Goal: Contribute content: Contribute content

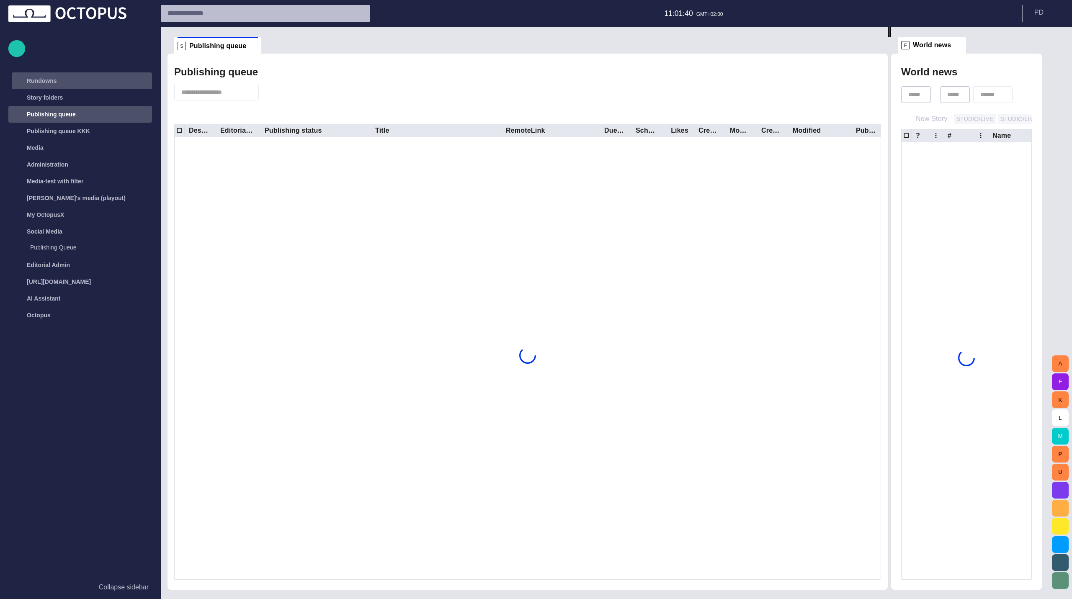
click at [69, 87] on div "Rundowns" at bounding box center [73, 80] width 123 height 17
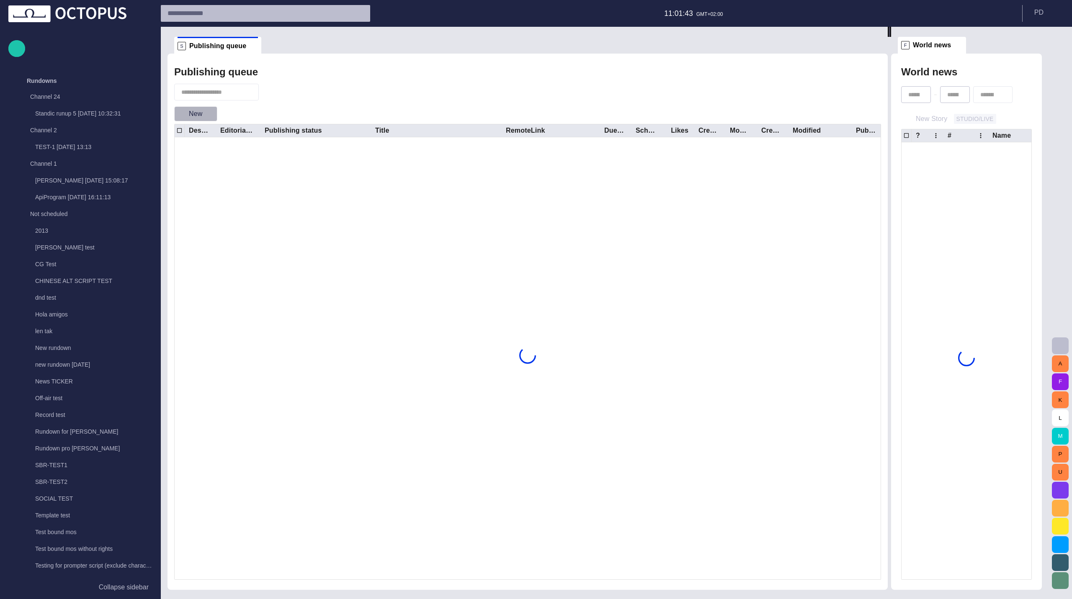
click at [197, 113] on button "New" at bounding box center [195, 113] width 43 height 15
click at [270, 112] on div at bounding box center [536, 299] width 1072 height 599
click at [67, 113] on div at bounding box center [536, 299] width 1072 height 599
click at [67, 113] on p "Standic runup 5 [DATE] 10:32:31" at bounding box center [93, 113] width 117 height 8
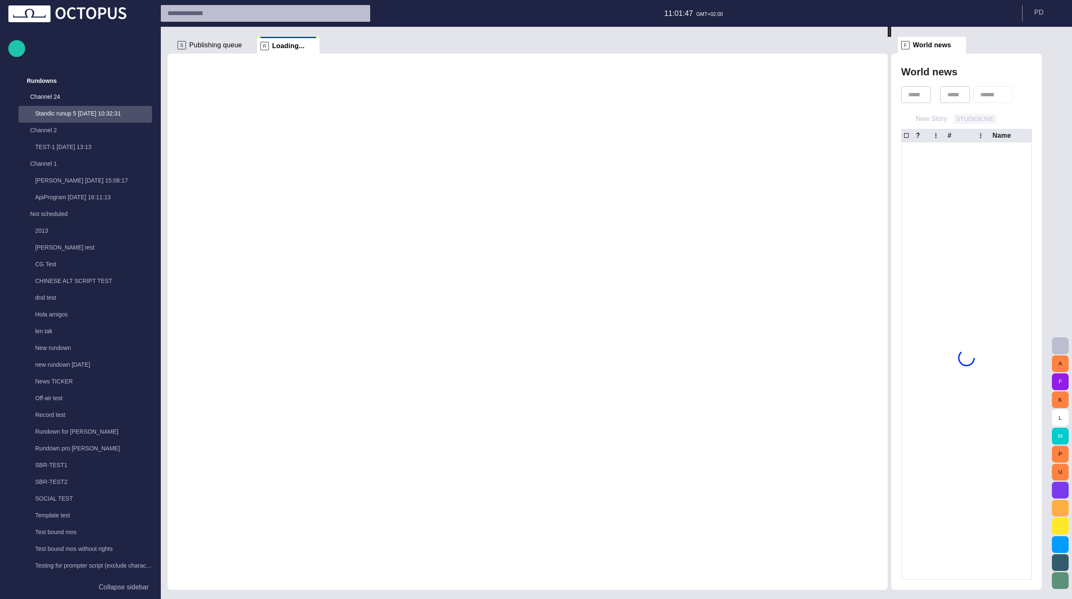
click at [67, 113] on p "Standic runup 5 [DATE] 10:32:31" at bounding box center [93, 113] width 117 height 8
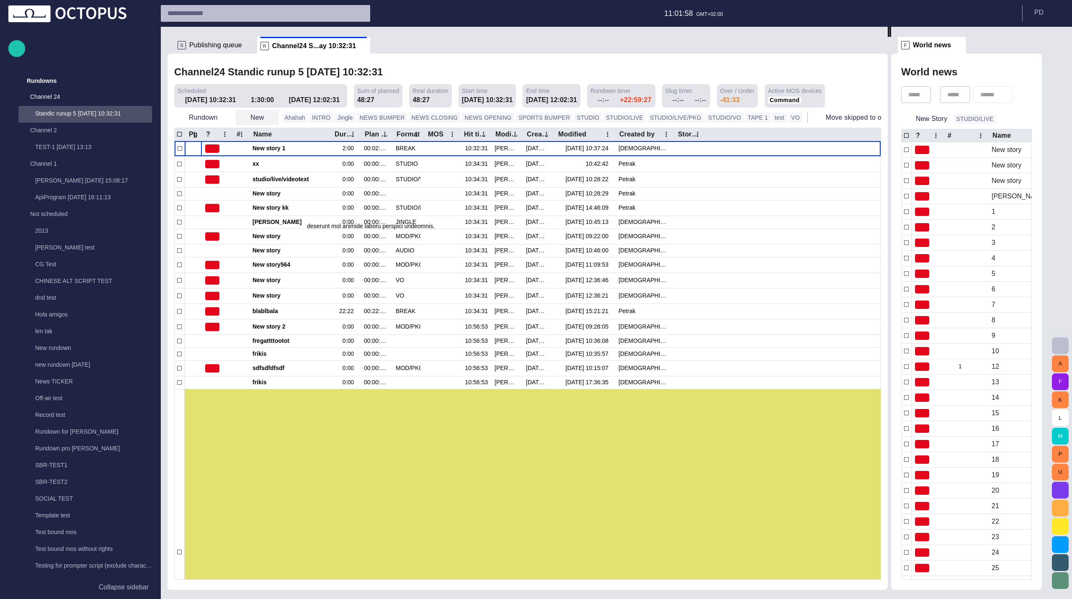
click at [255, 120] on button "New" at bounding box center [257, 117] width 43 height 15
click at [269, 136] on li "Story" at bounding box center [274, 136] width 80 height 15
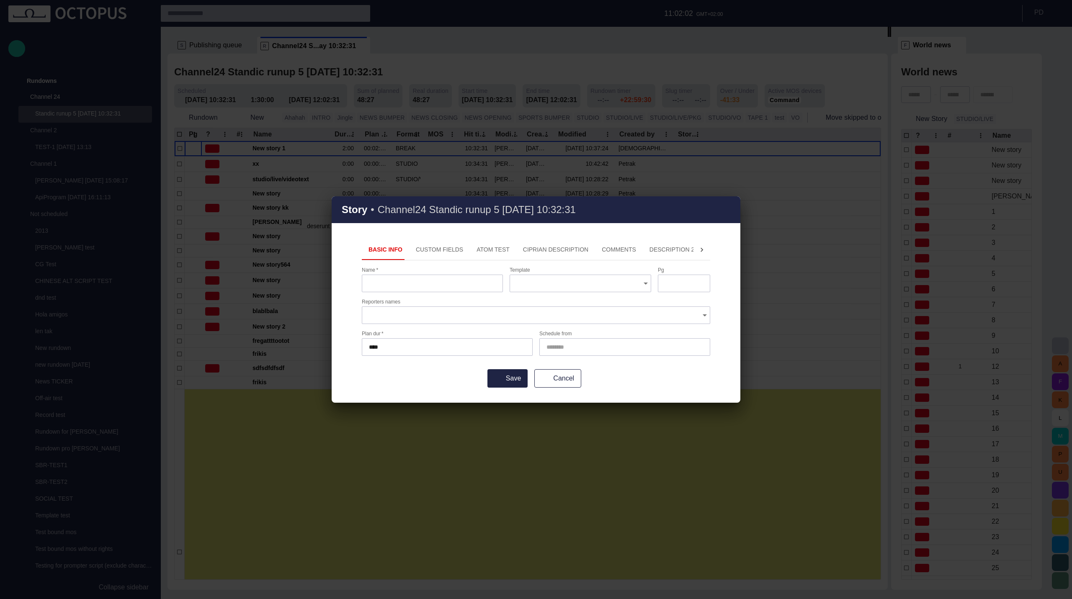
click at [404, 316] on input "Reporters names" at bounding box center [533, 315] width 328 height 8
type input "**"
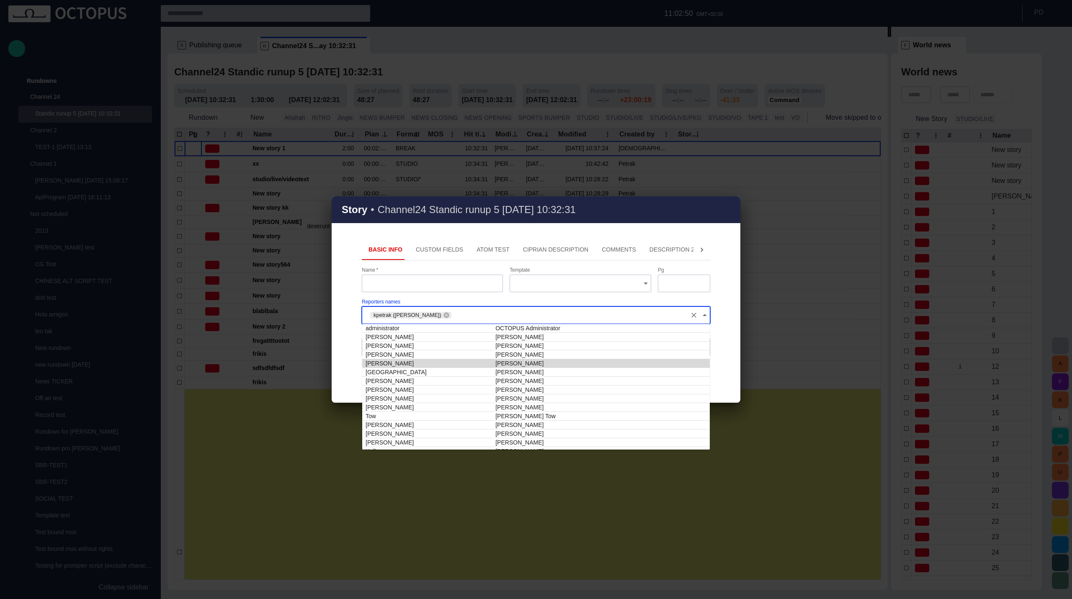
type input "*"
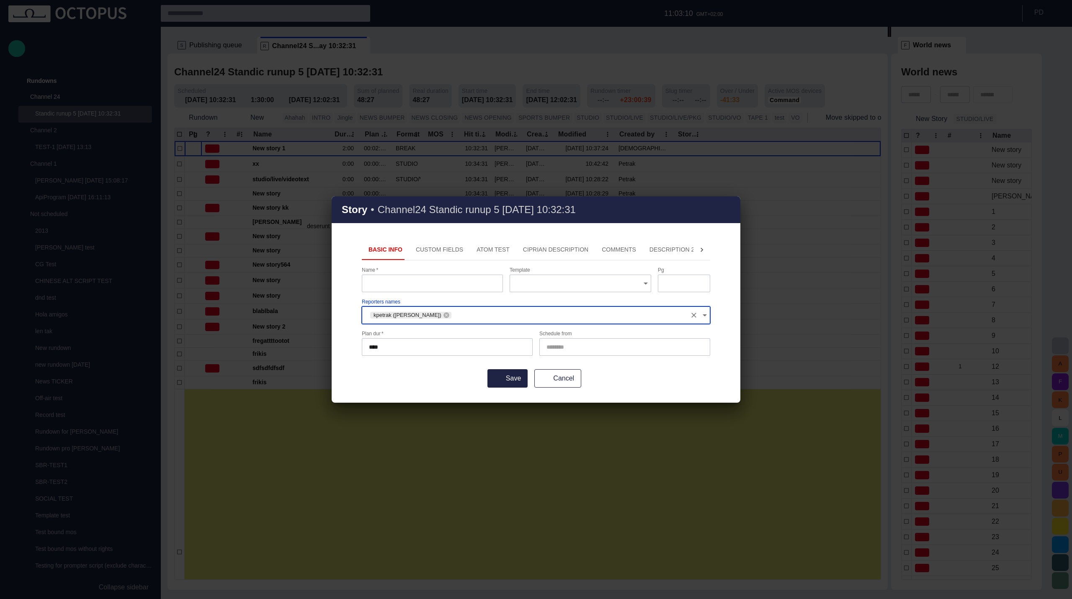
click at [425, 65] on div "Story • Channel24 Standic runup 5 [DATE] 10:32:31 Basic Info Custom Fields ATOM…" at bounding box center [536, 299] width 1072 height 599
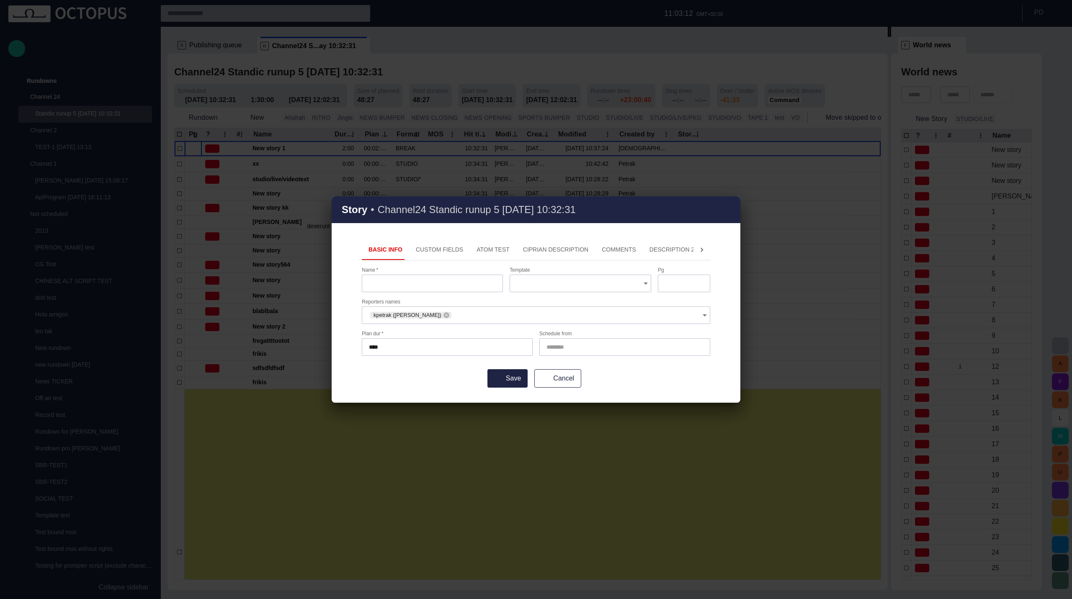
click at [425, 65] on div "Story • Channel24 Standic runup 5 [DATE] 10:32:31 Basic Info Custom Fields ATOM…" at bounding box center [536, 299] width 1072 height 599
click at [259, 90] on div "Story • Channel24 Standic runup 5 [DATE] 10:32:31 Basic Info Custom Fields ATOM…" at bounding box center [536, 299] width 1072 height 599
click at [729, 214] on span "button" at bounding box center [728, 210] width 10 height 10
